Goal: Find specific page/section: Find specific page/section

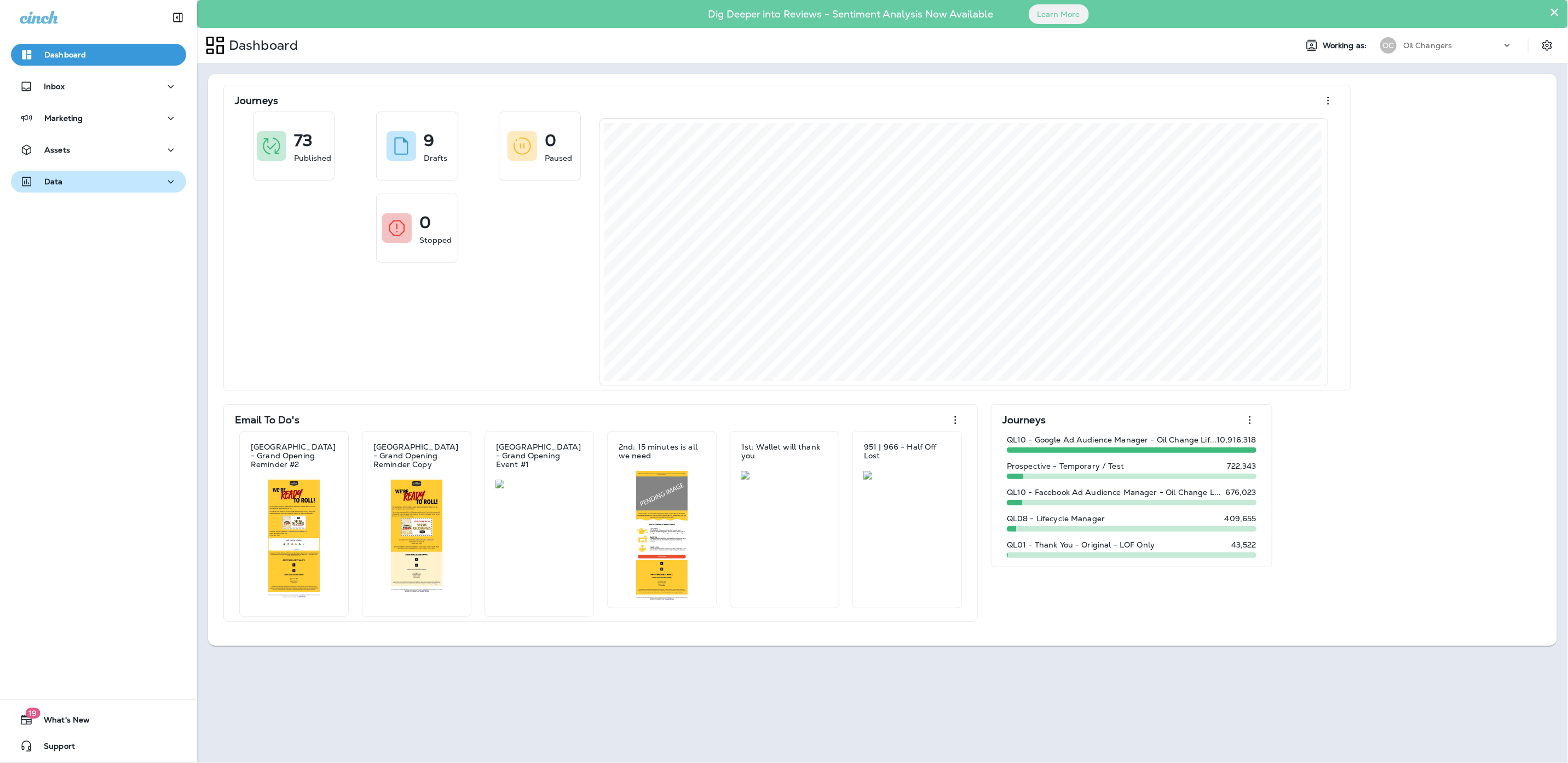
click at [117, 180] on div "Data" at bounding box center [98, 181] width 157 height 13
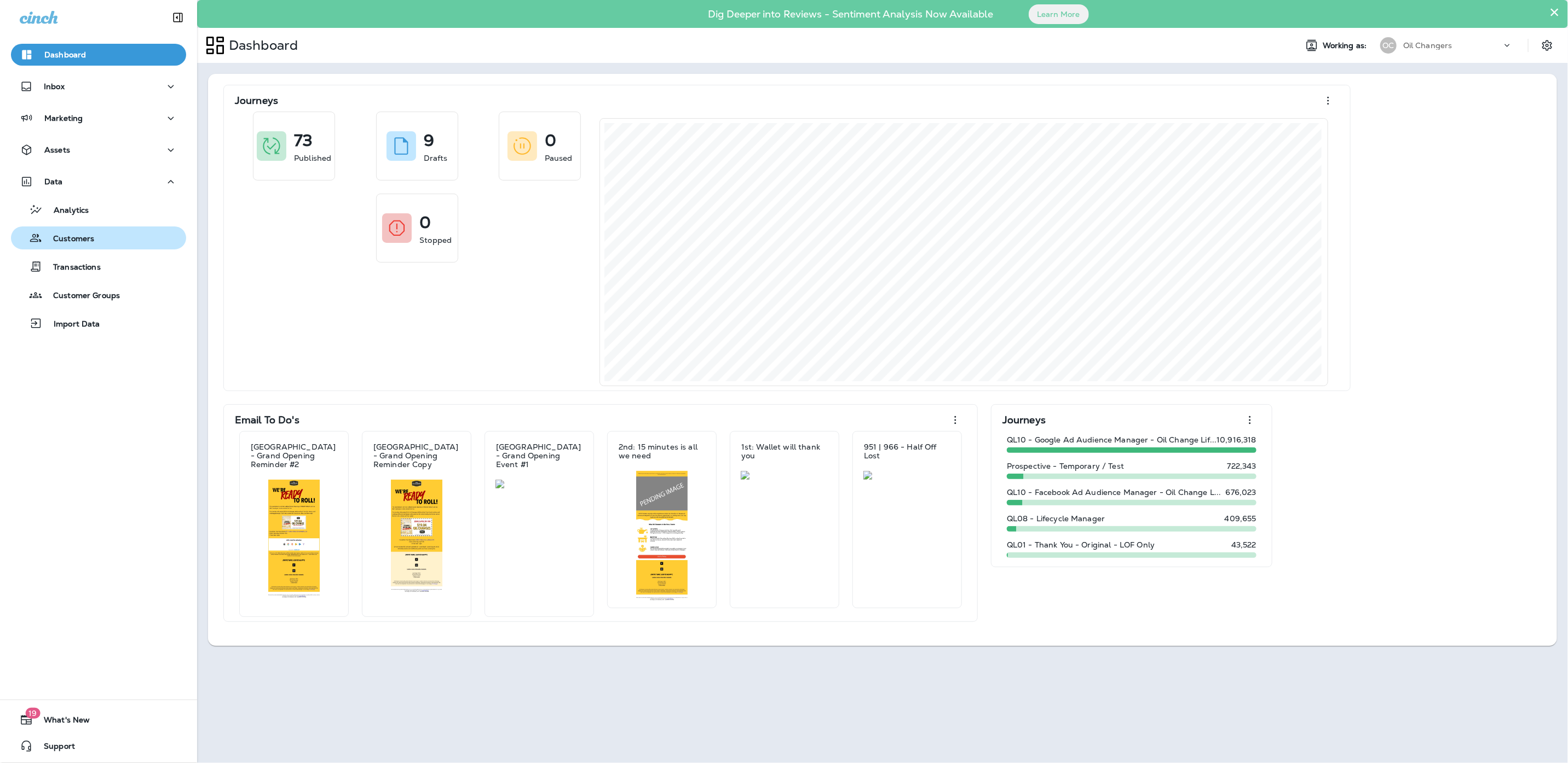
click at [105, 239] on div "Customers" at bounding box center [98, 238] width 166 height 17
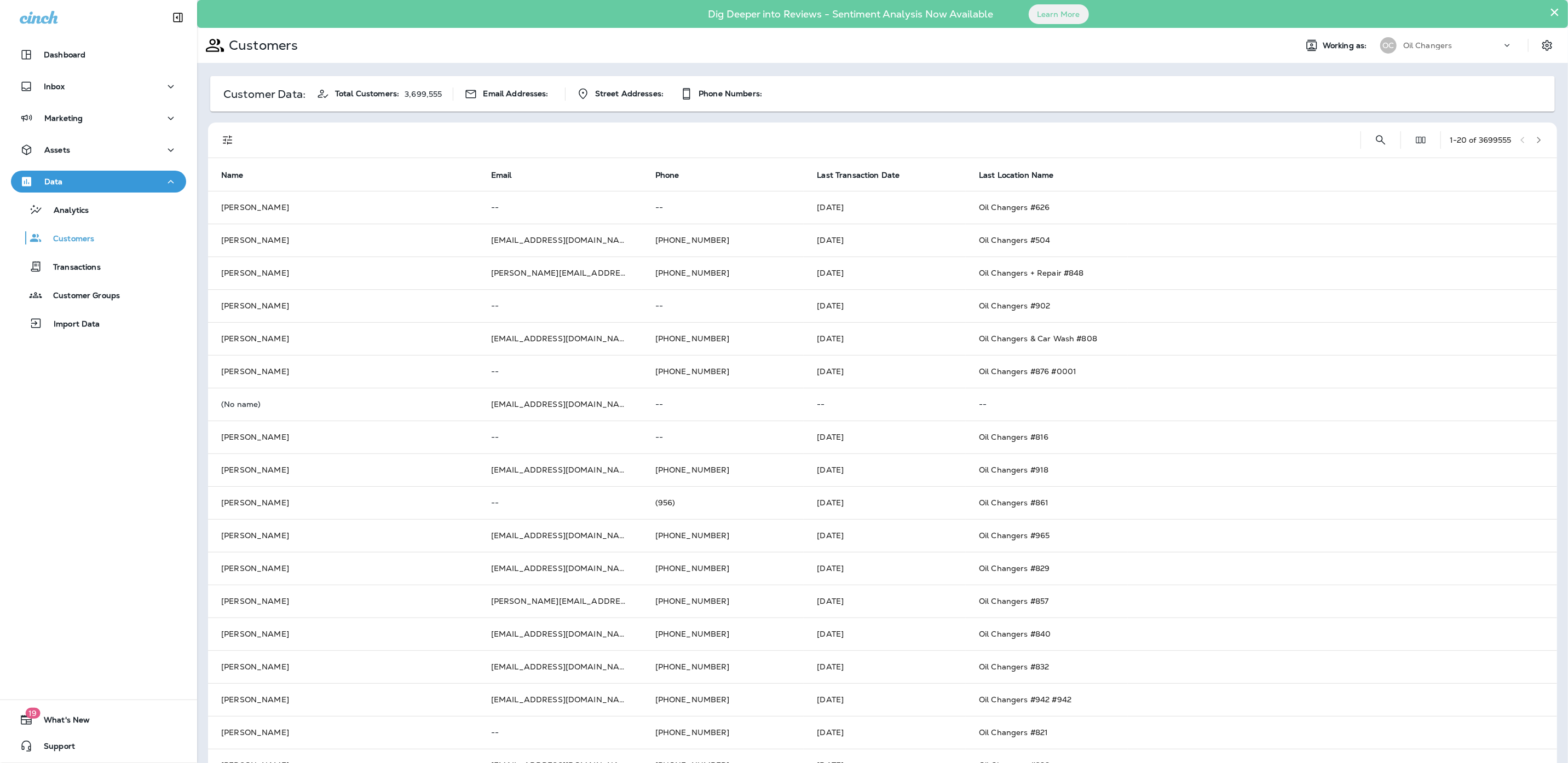
click at [1403, 135] on div "1 - 20 of 3699555" at bounding box center [884, 140] width 1336 height 35
click at [1382, 139] on icon "Search Customers" at bounding box center [1380, 140] width 13 height 13
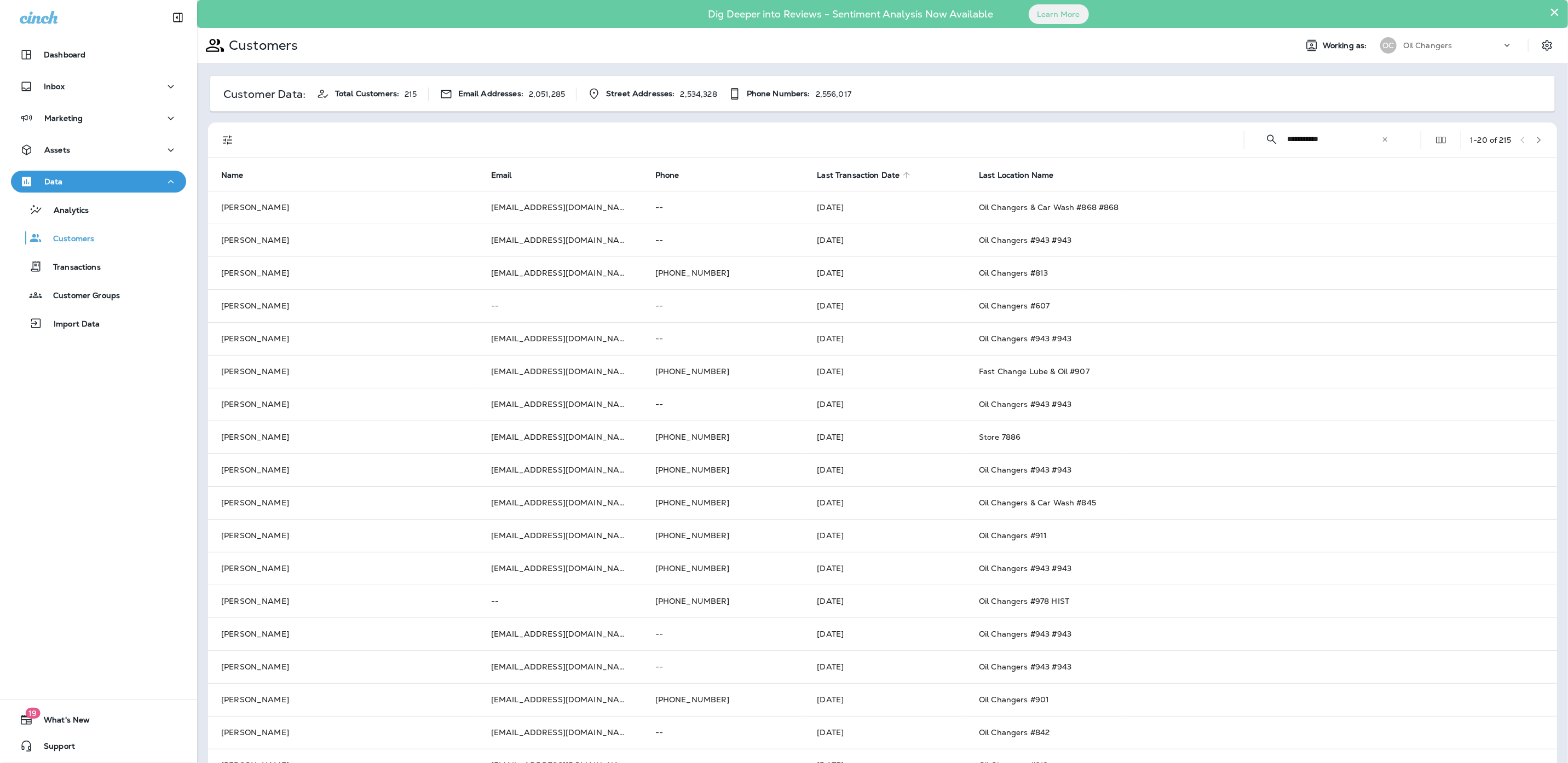
type input "**********"
click at [901, 173] on icon at bounding box center [905, 175] width 10 height 10
